Goal: Task Accomplishment & Management: Manage account settings

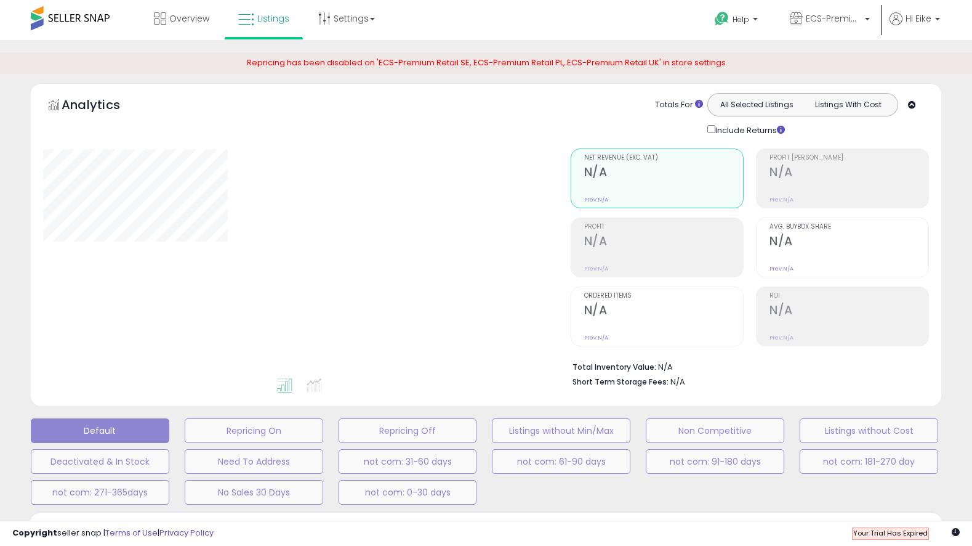
scroll to position [271, 0]
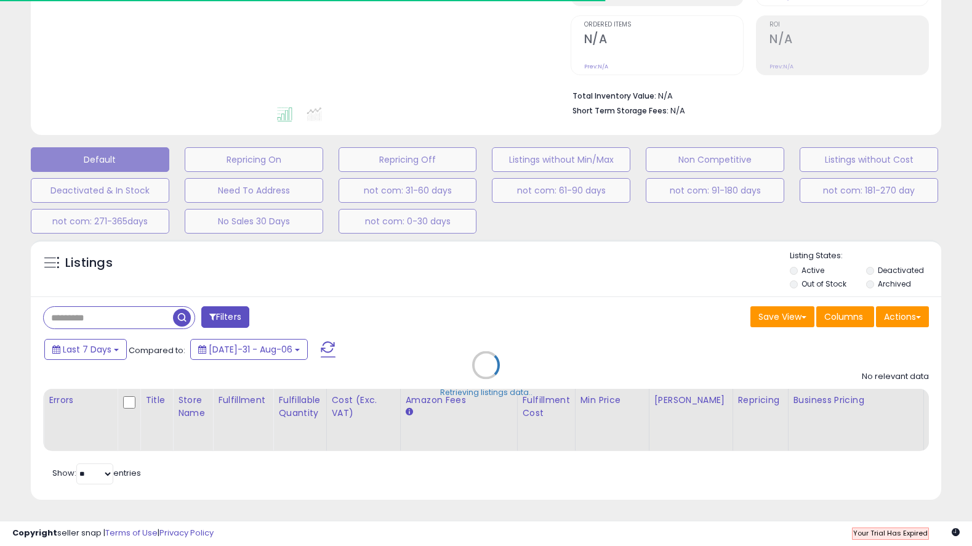
type input "**********"
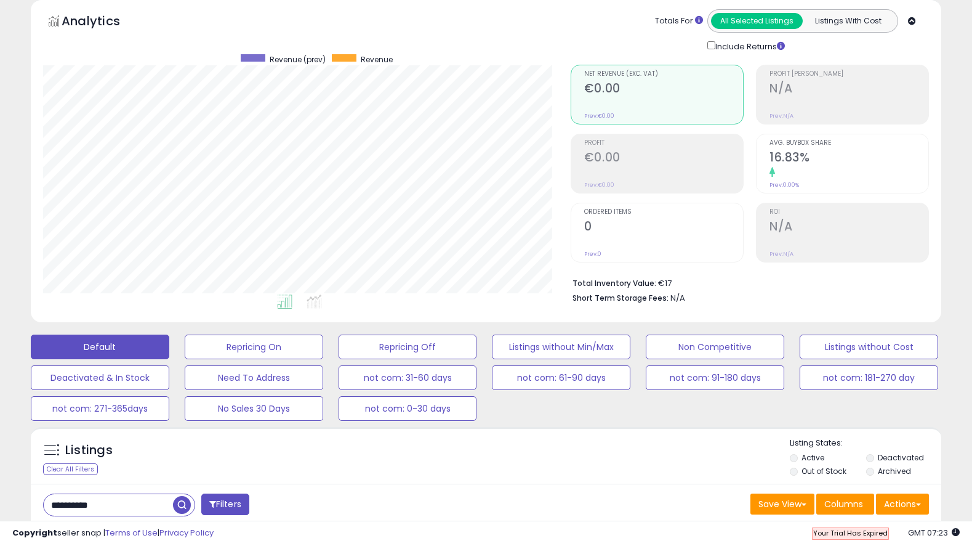
scroll to position [252, 528]
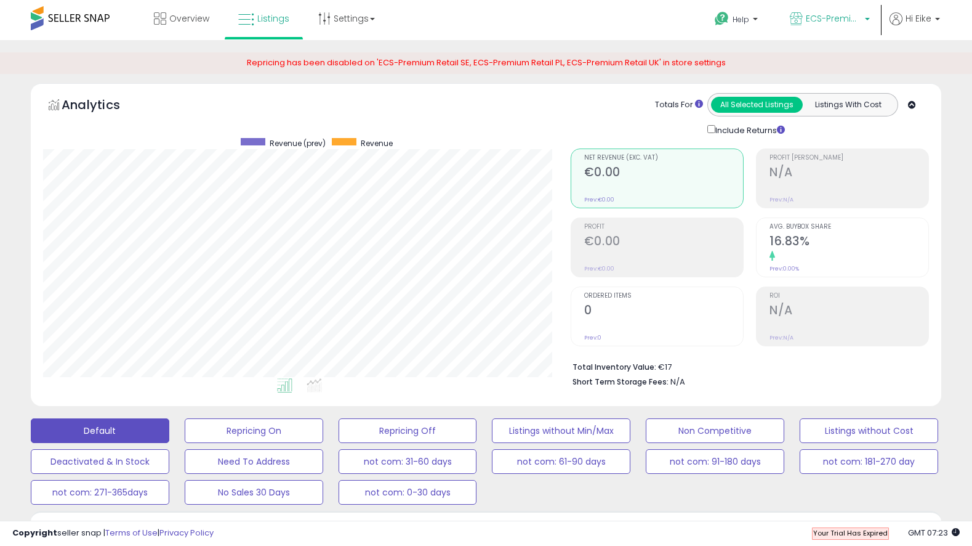
click at [817, 18] on span "ECS-Premium Retail DE" at bounding box center [833, 18] width 55 height 12
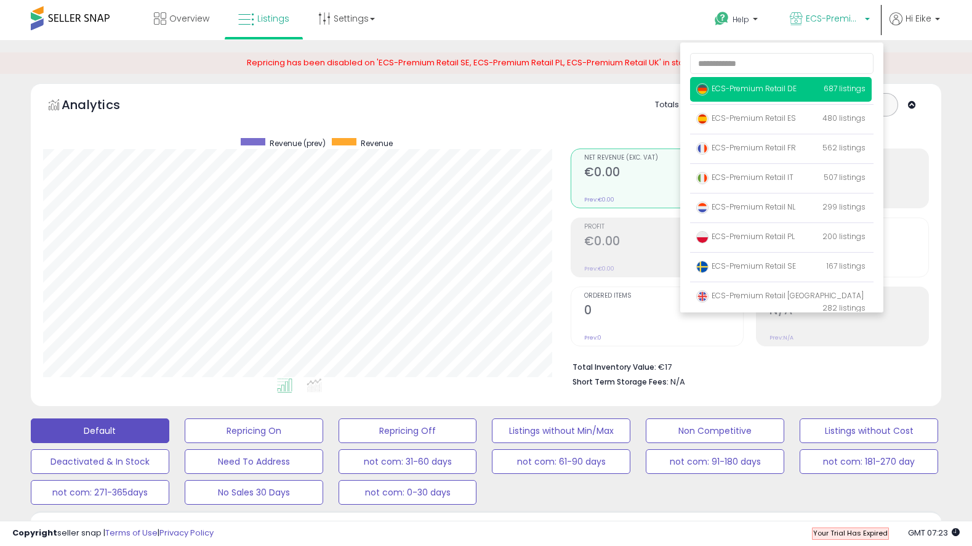
click at [778, 91] on span "ECS-Premium Retail DE" at bounding box center [746, 88] width 100 height 10
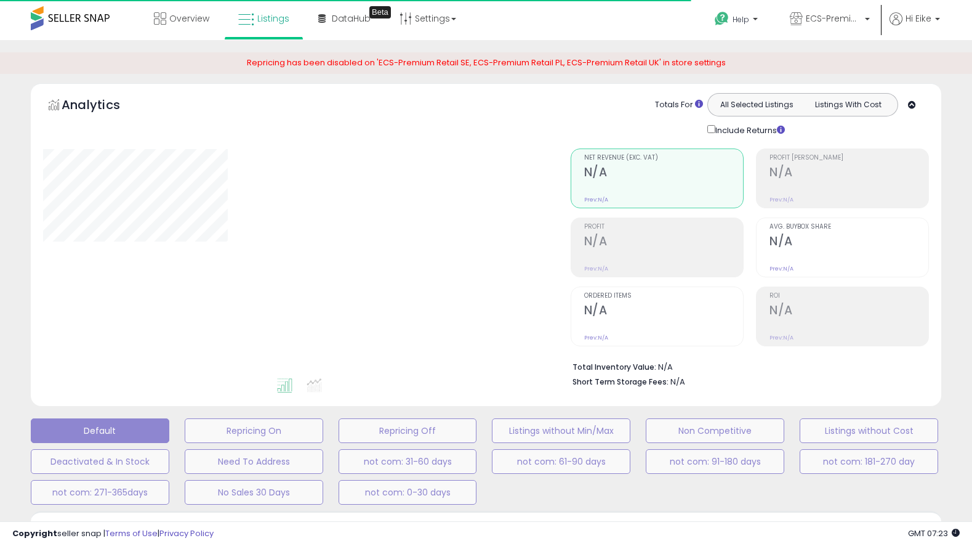
type input "**********"
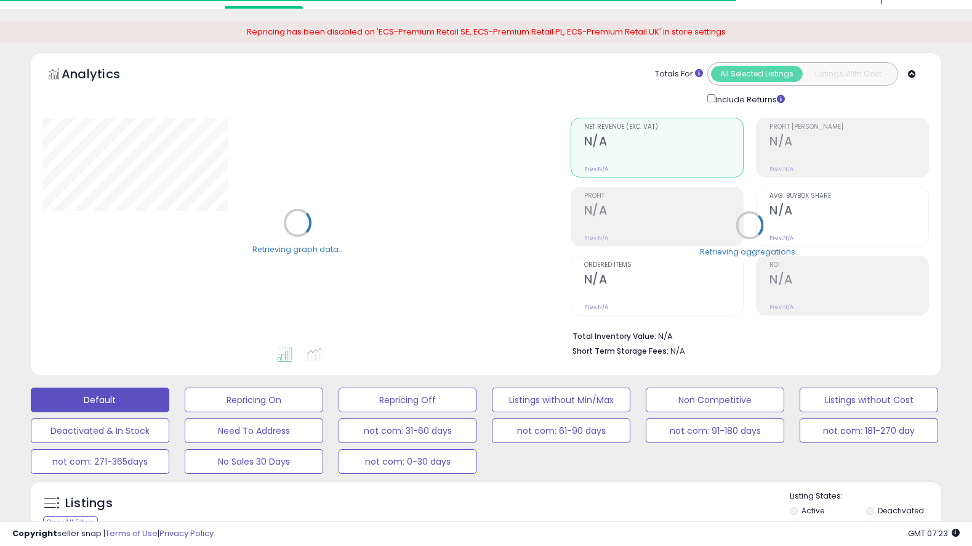
scroll to position [52, 0]
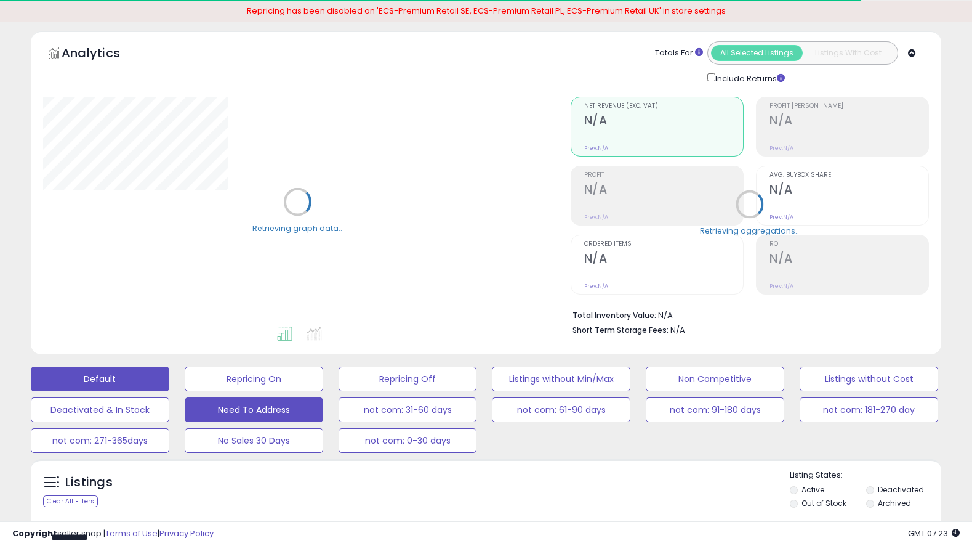
click at [283, 391] on button "Need To Address" at bounding box center [254, 378] width 139 height 25
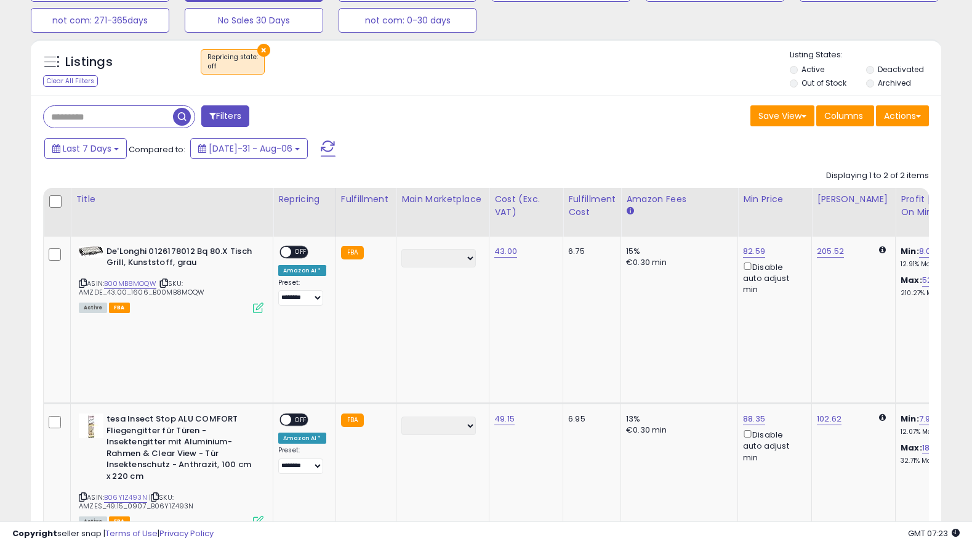
scroll to position [252, 528]
click at [294, 251] on span "OFF" at bounding box center [301, 251] width 20 height 10
click at [293, 413] on div "**********" at bounding box center [302, 443] width 48 height 60
click at [296, 413] on div "ON OFF" at bounding box center [294, 419] width 29 height 13
click at [297, 414] on span "OFF" at bounding box center [301, 419] width 20 height 10
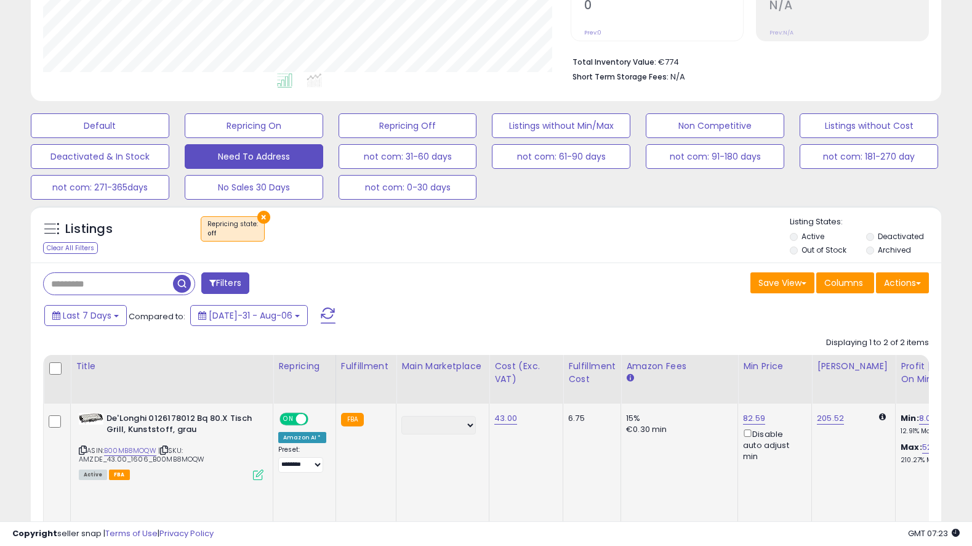
scroll to position [0, 0]
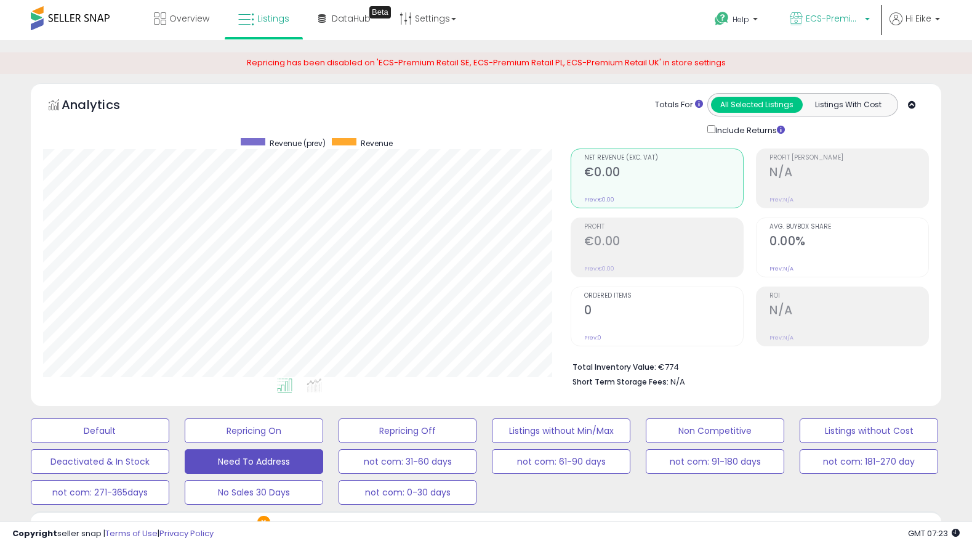
click at [825, 15] on span "ECS-Premium Retail DE" at bounding box center [833, 18] width 55 height 12
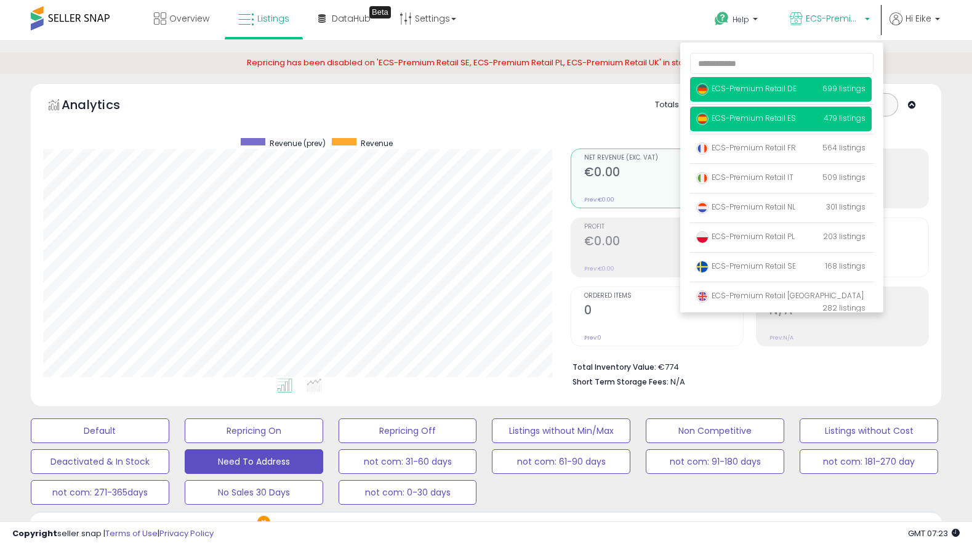
click at [743, 117] on span "ECS-Premium Retail ES" at bounding box center [746, 118] width 100 height 10
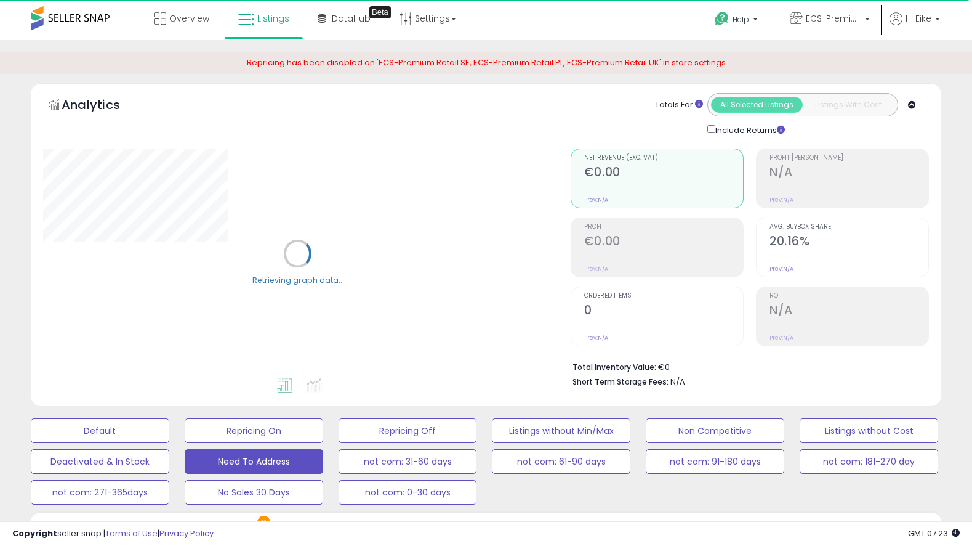
scroll to position [472, 0]
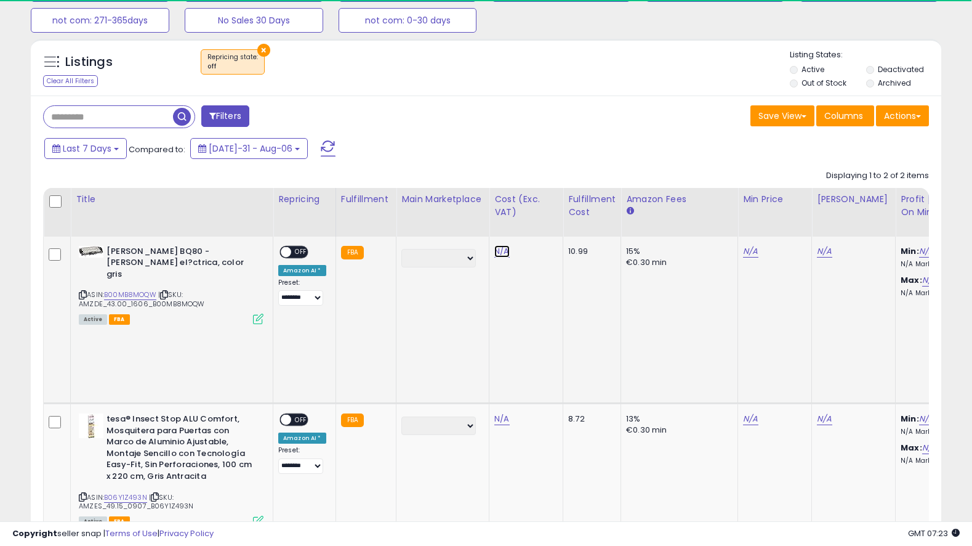
click at [502, 250] on link "N/A" at bounding box center [501, 251] width 15 height 12
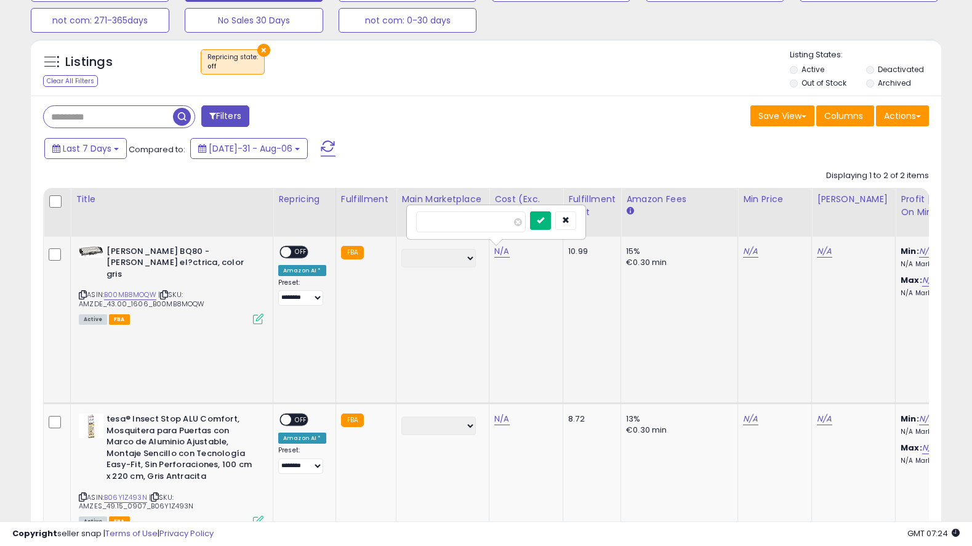
scroll to position [252, 528]
type input "**"
click at [544, 218] on icon "submit" at bounding box center [540, 219] width 7 height 7
click at [501, 257] on link "N/A" at bounding box center [501, 251] width 15 height 12
type input "*****"
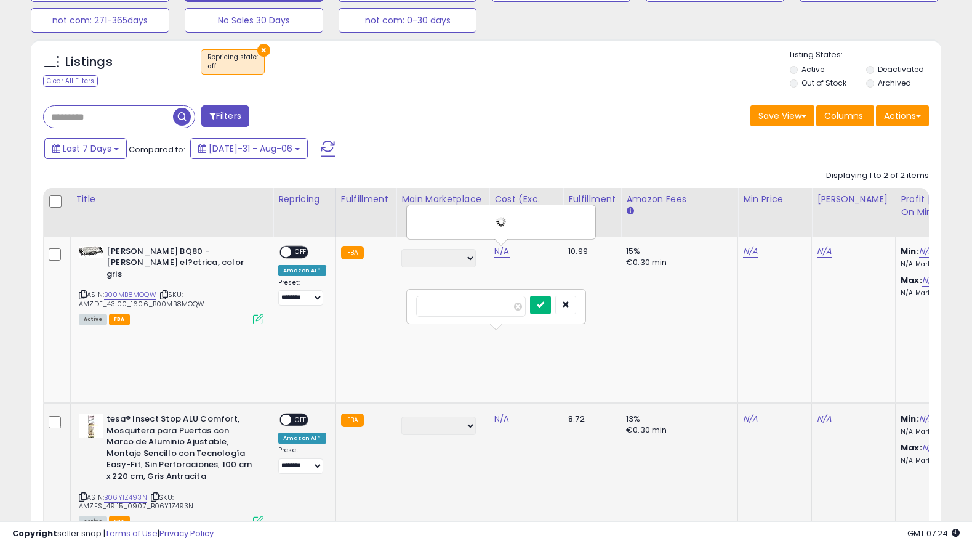
click at [544, 301] on icon "submit" at bounding box center [540, 304] width 7 height 7
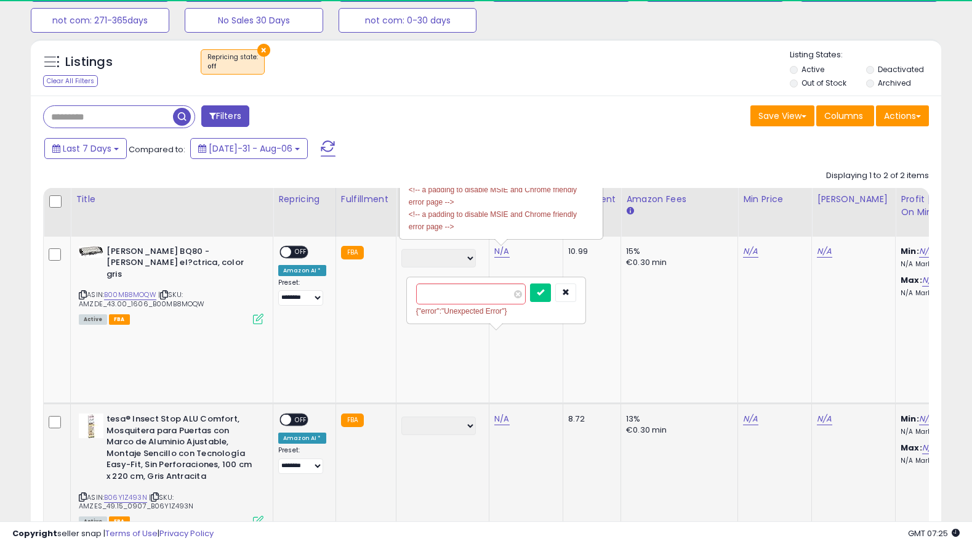
click at [565, 403] on td "8.72" at bounding box center [592, 487] width 58 height 168
click at [551, 283] on button "submit" at bounding box center [540, 292] width 21 height 18
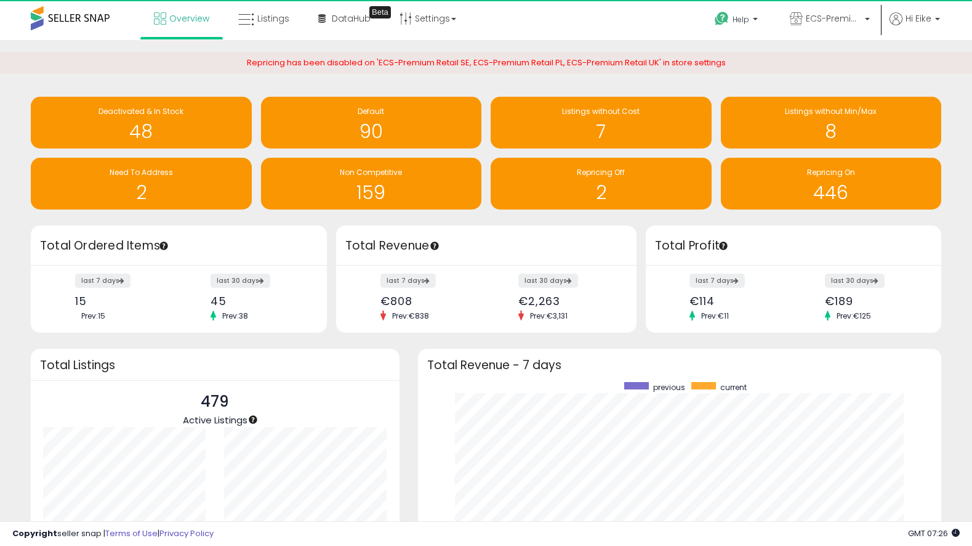
scroll to position [171, 499]
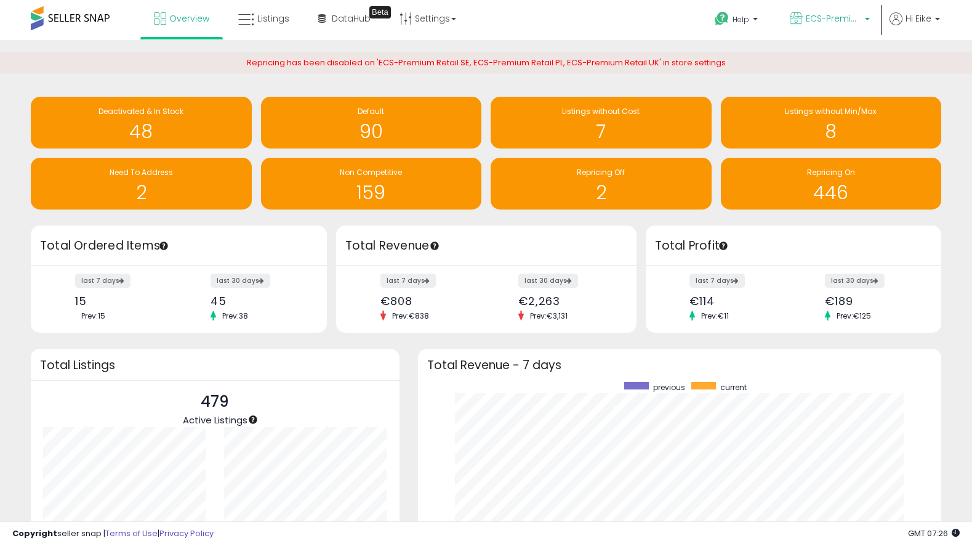
click at [813, 23] on span "ECS-Premium Retail ES" at bounding box center [833, 18] width 55 height 12
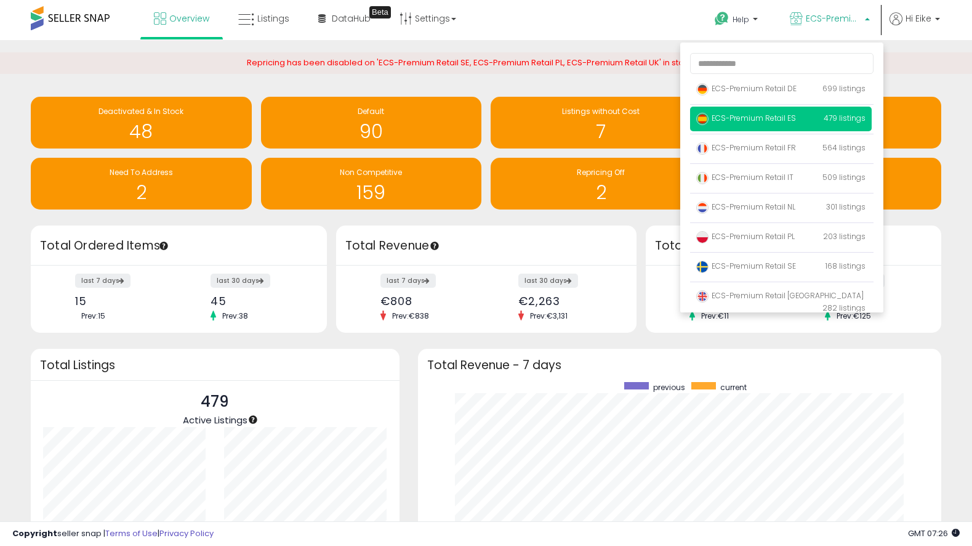
click at [761, 118] on span "ECS-Premium Retail ES" at bounding box center [746, 118] width 100 height 10
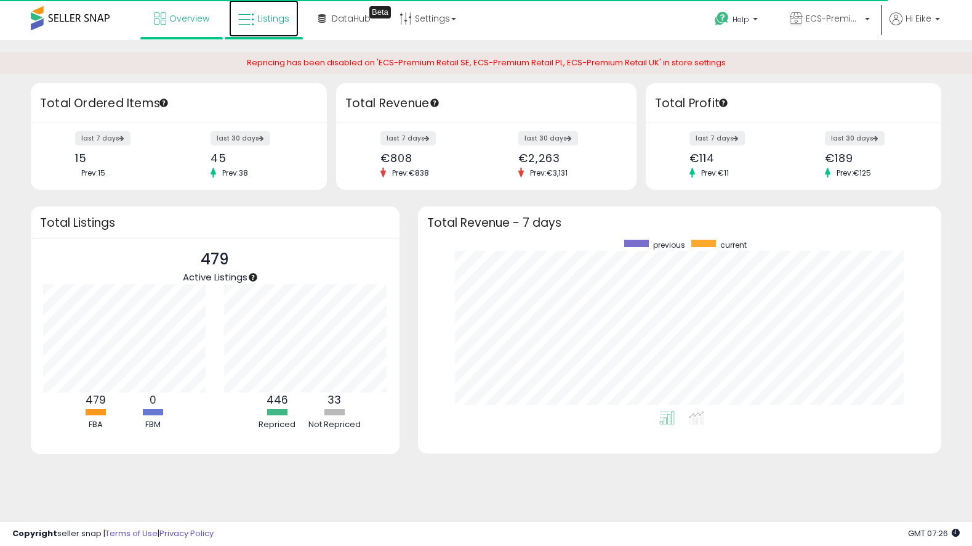
click at [273, 20] on span "Listings" at bounding box center [273, 18] width 32 height 12
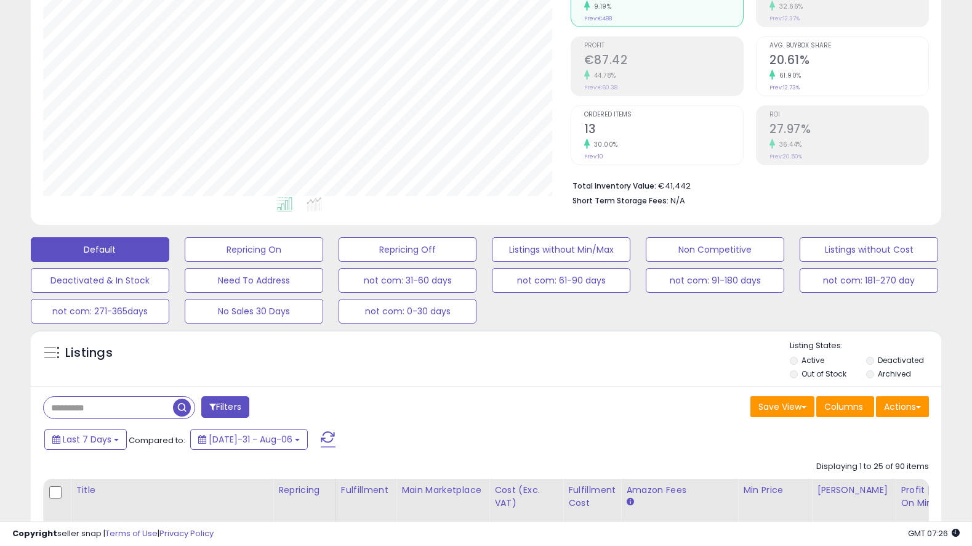
scroll to position [150, 0]
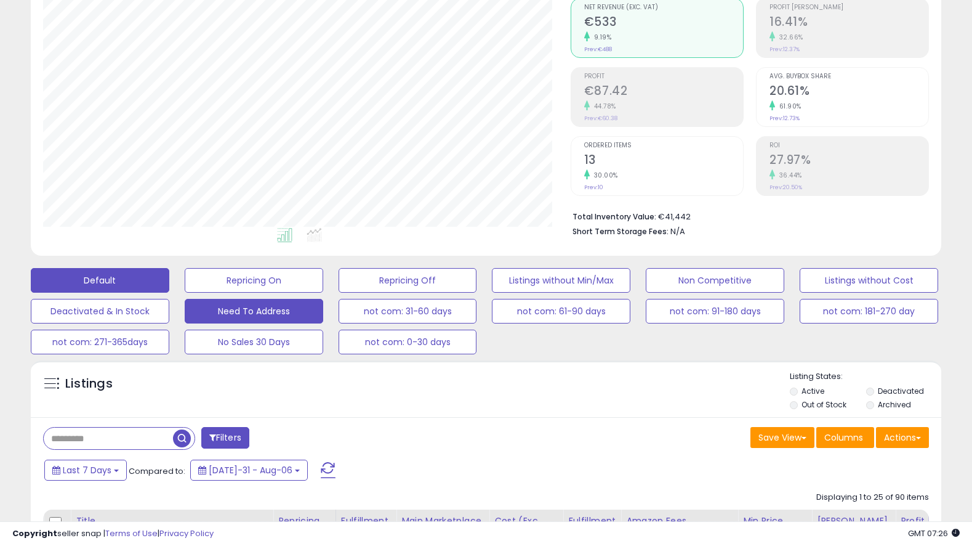
click at [266, 293] on button "Need To Address" at bounding box center [254, 280] width 139 height 25
